Goal: Information Seeking & Learning: Understand process/instructions

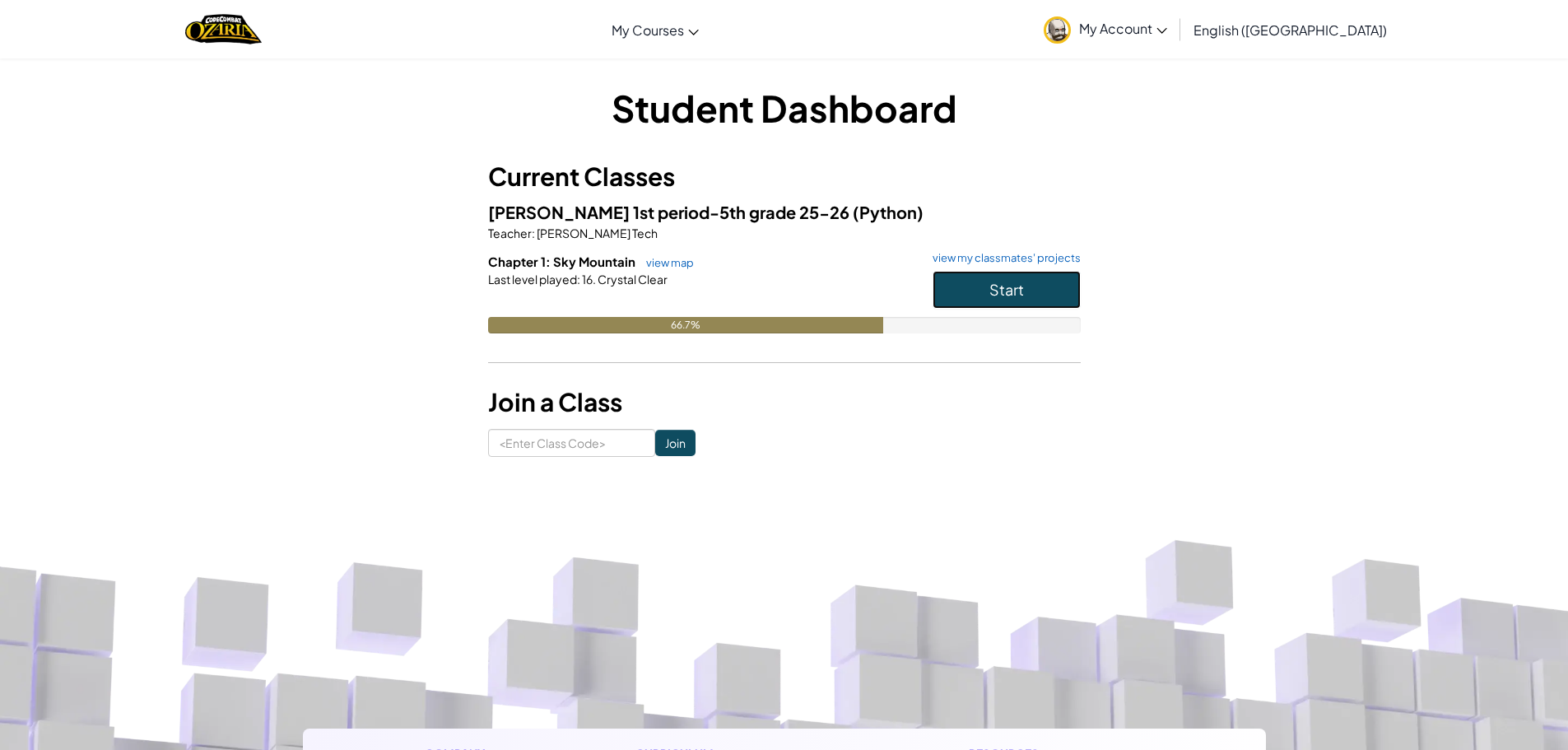
click at [1014, 280] on span "Start" at bounding box center [1006, 289] width 35 height 19
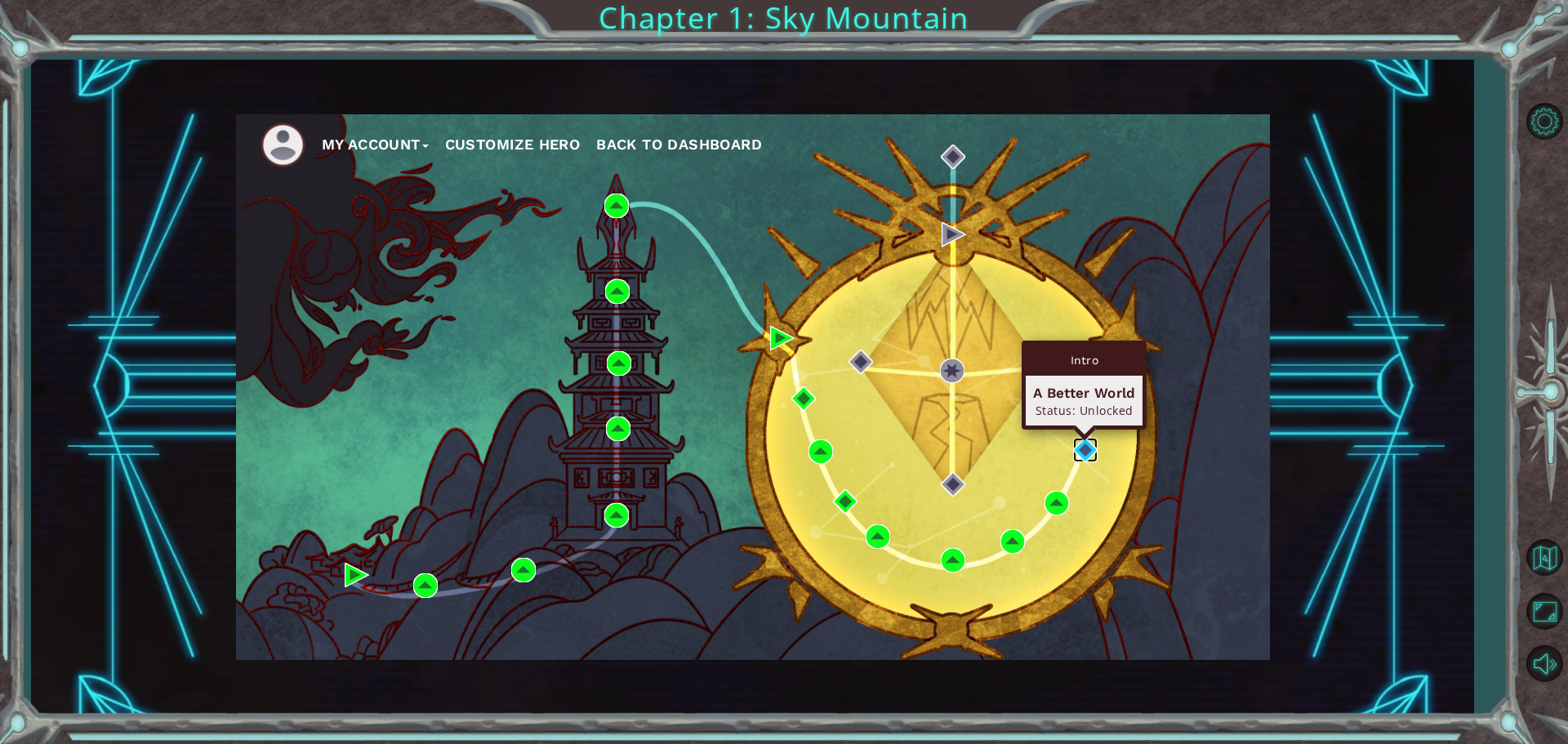
click at [1074, 447] on img at bounding box center [1085, 450] width 25 height 25
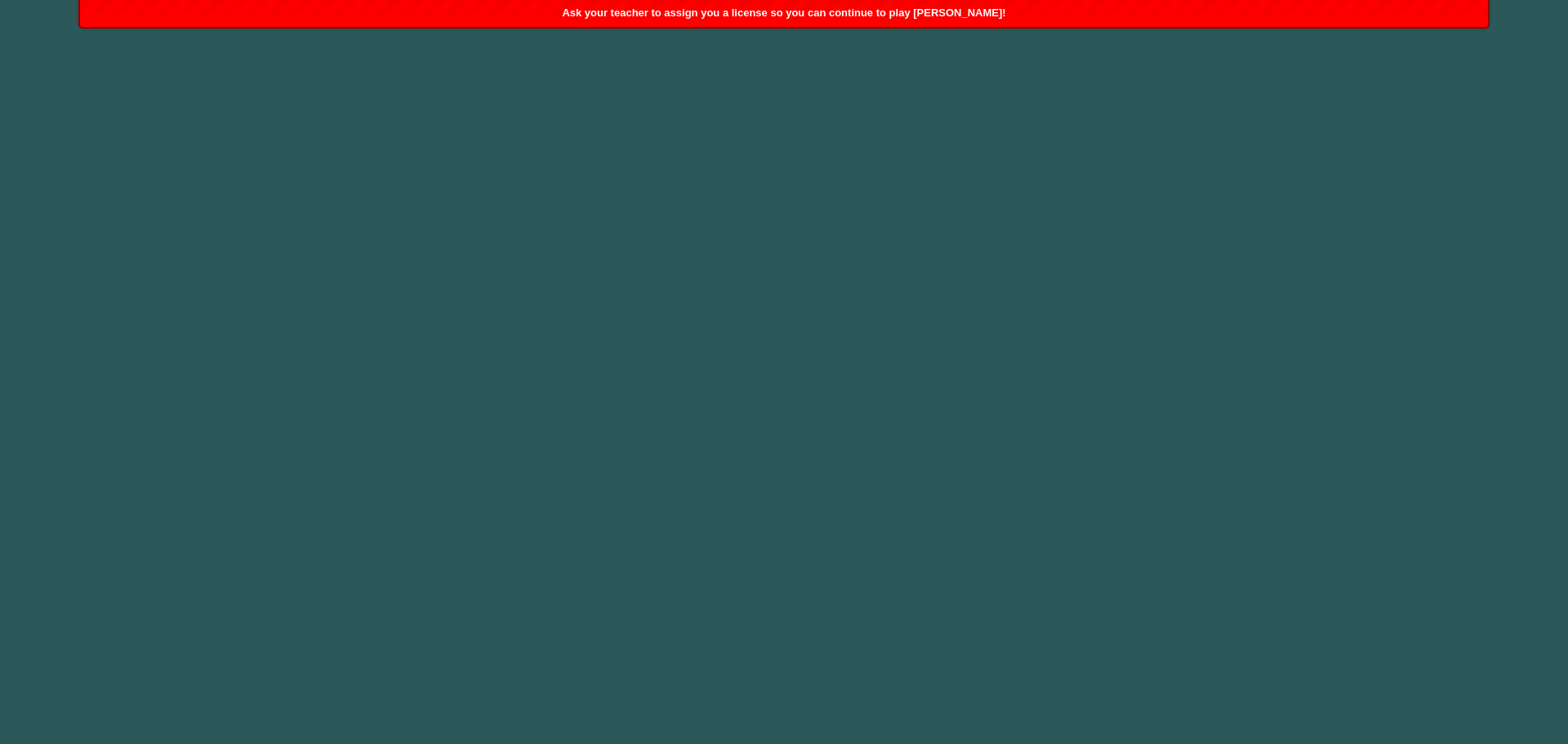
click at [903, 26] on div "Ask your teacher to assign you a license so you can continue to play [PERSON_NA…" at bounding box center [784, 13] width 1408 height 27
